Goal: Use online tool/utility: Utilize a website feature to perform a specific function

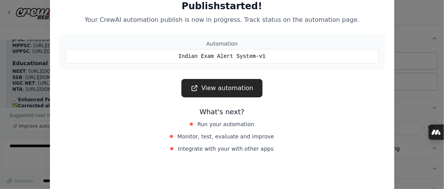
click at [212, 79] on link "View automation" at bounding box center [221, 88] width 81 height 18
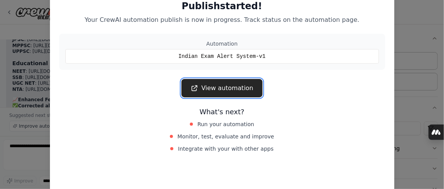
click at [213, 79] on link "View automation" at bounding box center [221, 88] width 81 height 18
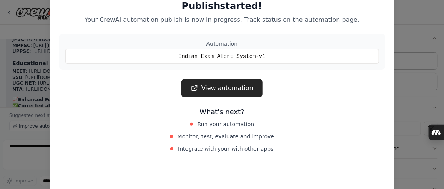
click at [87, 28] on div "Publish started! Your CrewAI automation publish is now in progress. Track statu…" at bounding box center [222, 94] width 444 height 189
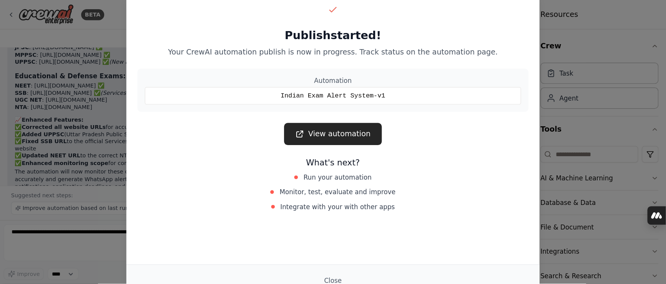
scroll to position [297, 0]
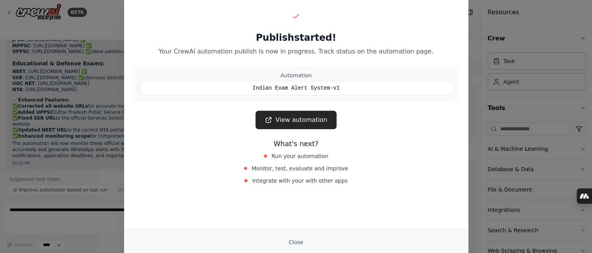
drag, startPoint x: 443, startPoint y: 2, endPoint x: 429, endPoint y: 188, distance: 186.2
click at [429, 188] on div "Publish started! Your CrewAI automation publish is now in progress. Track statu…" at bounding box center [296, 126] width 592 height 253
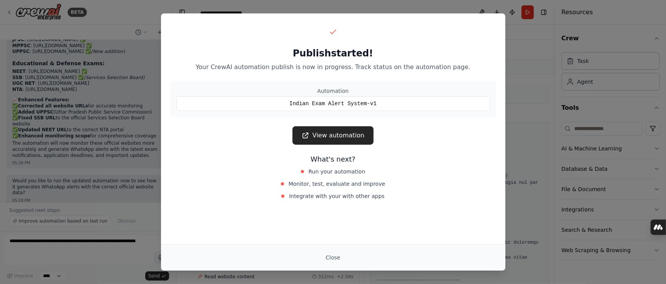
scroll to position [244, 0]
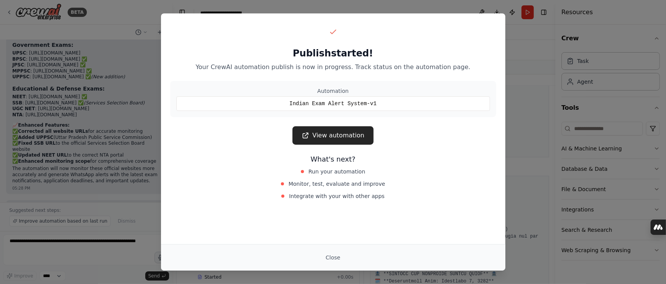
drag, startPoint x: 584, startPoint y: 0, endPoint x: 330, endPoint y: 258, distance: 362.2
click at [330, 189] on button "Close" at bounding box center [332, 258] width 27 height 14
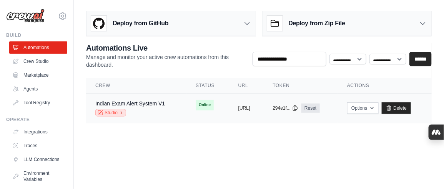
click at [95, 109] on link "Studio" at bounding box center [110, 113] width 31 height 8
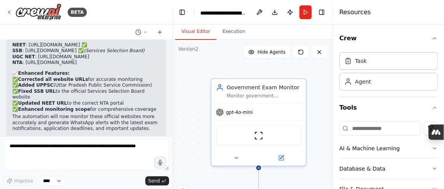
scroll to position [1092, 0]
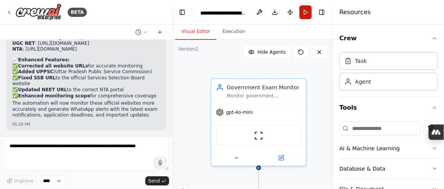
click at [312, 10] on button "Run" at bounding box center [305, 12] width 12 height 14
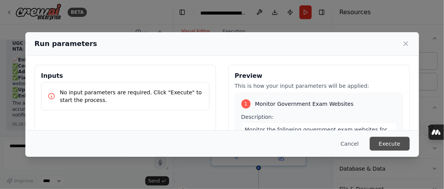
click at [370, 148] on button "Execute" at bounding box center [390, 144] width 40 height 14
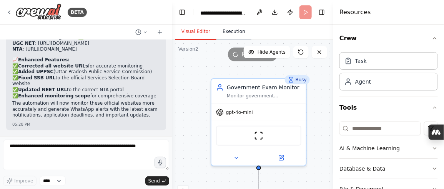
click at [216, 24] on button "Execution" at bounding box center [233, 32] width 35 height 16
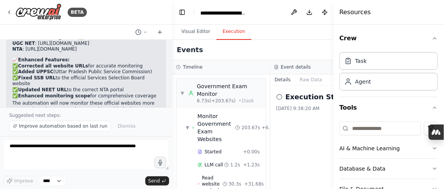
scroll to position [1092, 0]
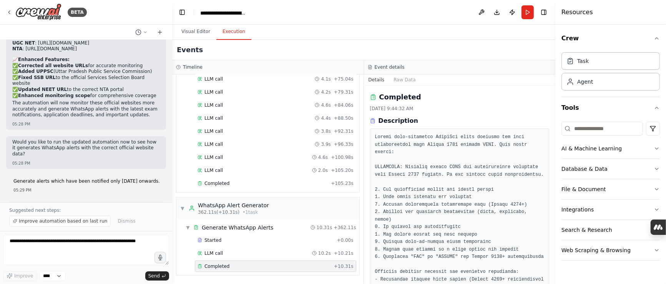
scroll to position [831, 0]
